Goal: Navigation & Orientation: Find specific page/section

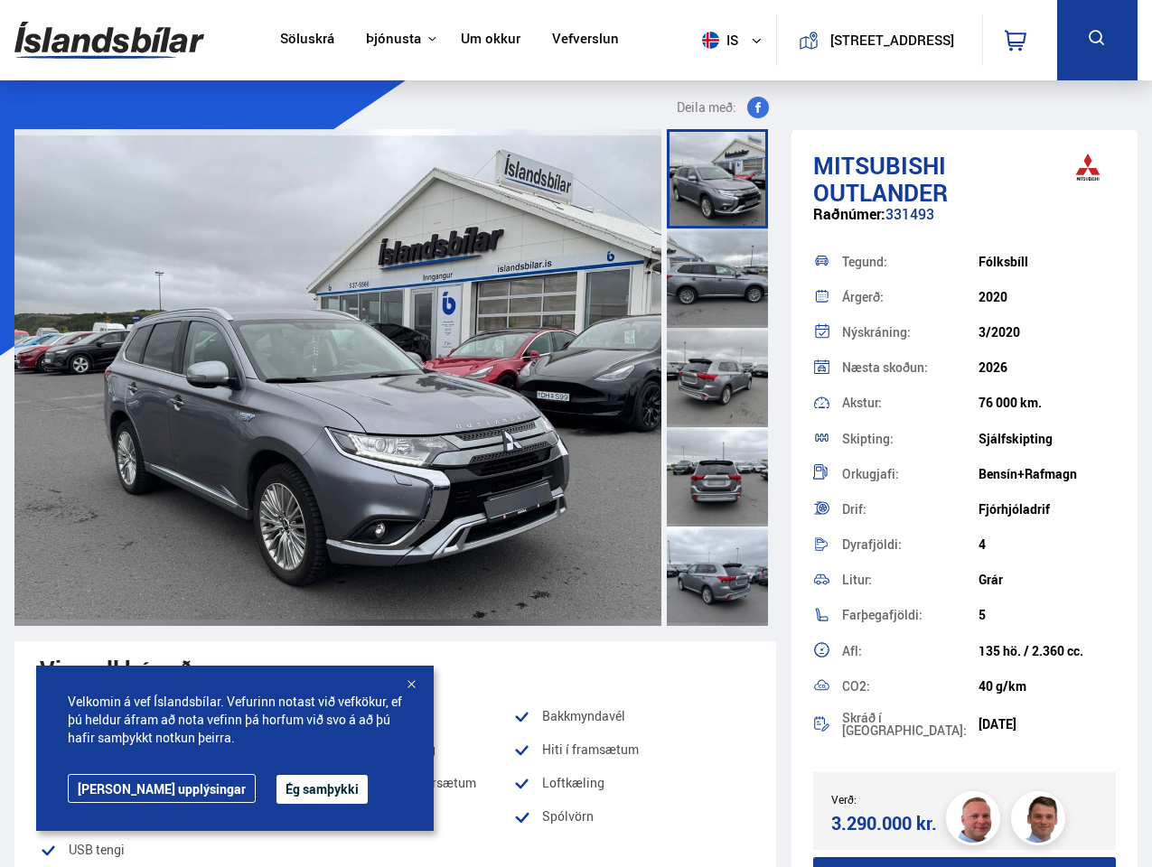
click at [109, 40] on img at bounding box center [109, 40] width 190 height 59
click at [714, 40] on span "is" at bounding box center [717, 40] width 45 height 17
click at [1019, 40] on icon at bounding box center [1016, 41] width 22 height 22
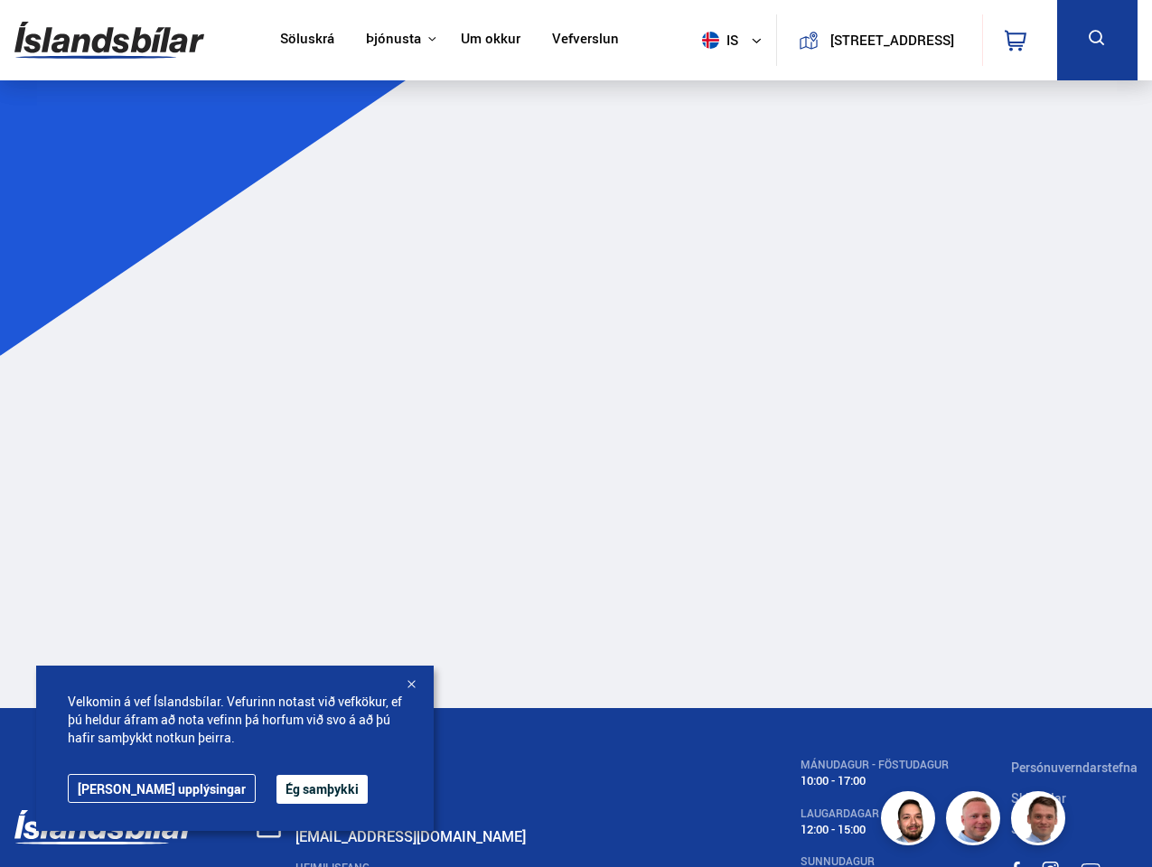
click at [1097, 40] on icon at bounding box center [1097, 38] width 23 height 23
click at [722, 108] on main at bounding box center [576, 404] width 1152 height 607
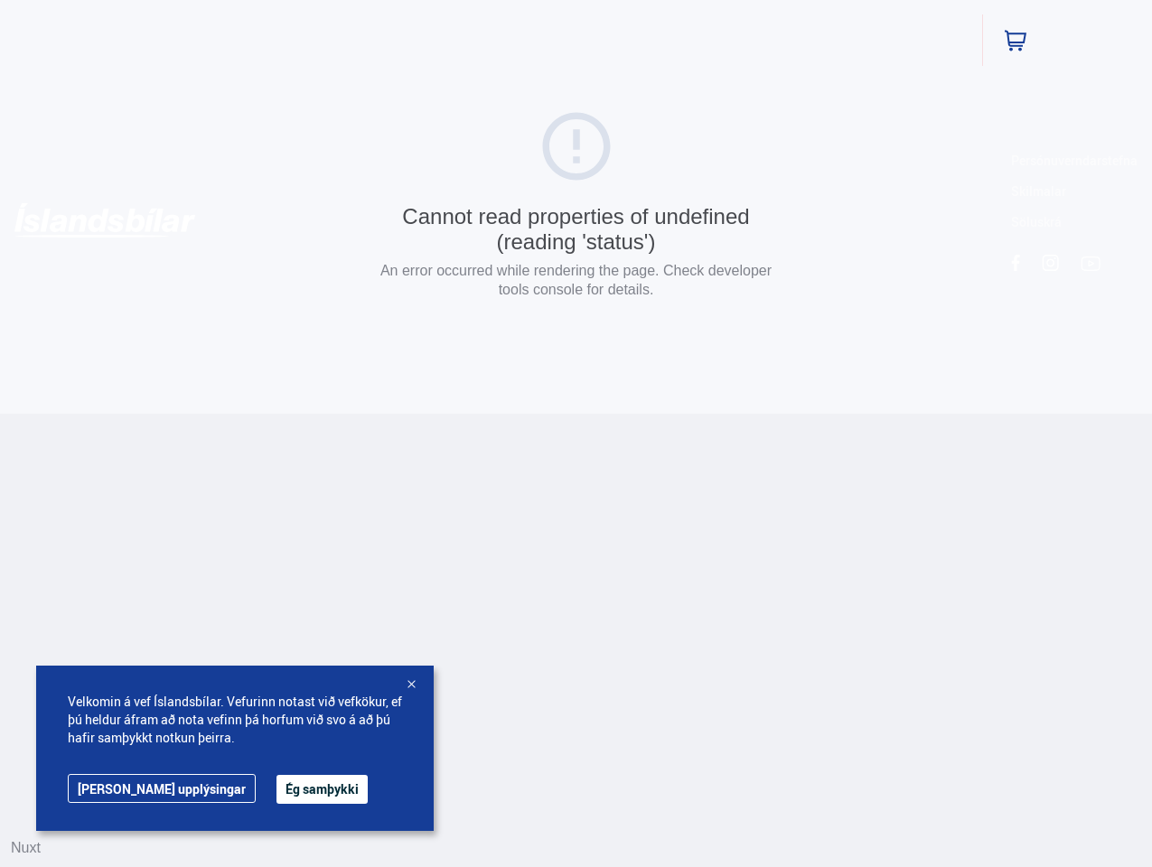
click at [962, 414] on html "Söluskrá Þjónusta Íslandsbílar [DOMAIN_NAME] Íslandsvörn Leiðbeiningar Um okkur…" at bounding box center [576, 207] width 1152 height 414
click at [973, 414] on html "Söluskrá Þjónusta Íslandsbílar [DOMAIN_NAME] Íslandsvörn Leiðbeiningar Um okkur…" at bounding box center [578, 207] width 1156 height 414
click at [1038, 414] on html "Söluskrá Þjónusta Íslandsbílar [DOMAIN_NAME] Íslandsvörn Leiðbeiningar Um okkur…" at bounding box center [578, 207] width 1156 height 414
click at [276, 790] on button "Ég samþykki" at bounding box center [321, 789] width 91 height 29
